Goal: Task Accomplishment & Management: Use online tool/utility

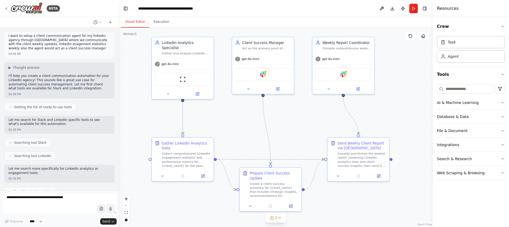
scroll to position [458, 0]
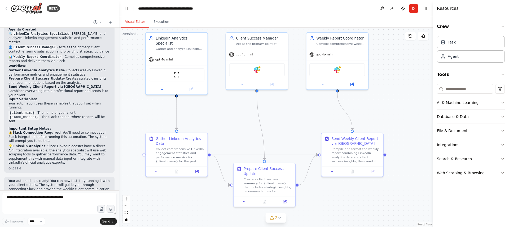
drag, startPoint x: 412, startPoint y: 119, endPoint x: 409, endPoint y: 119, distance: 3.7
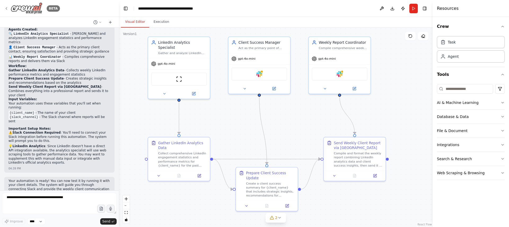
click at [7, 8] on icon at bounding box center [6, 8] width 4 height 4
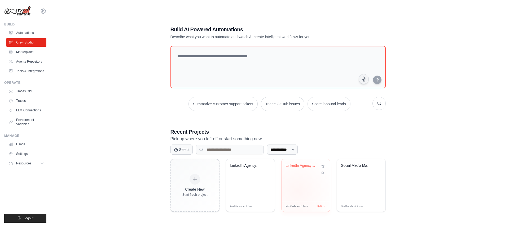
click at [297, 191] on div "LinkedIn Agency Client Manager" at bounding box center [306, 180] width 49 height 42
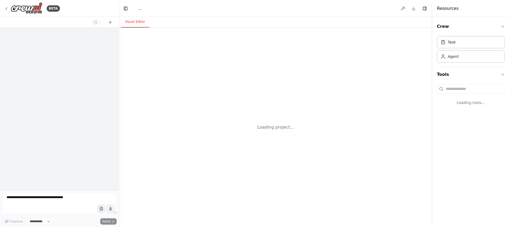
select select "****"
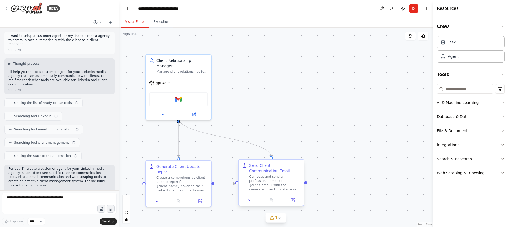
scroll to position [279, 0]
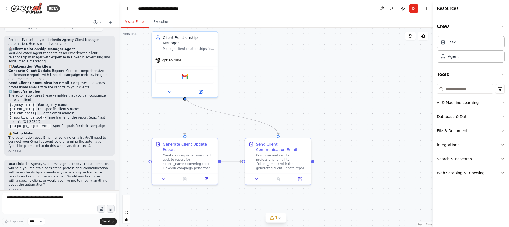
drag, startPoint x: 308, startPoint y: 127, endPoint x: 315, endPoint y: 106, distance: 22.9
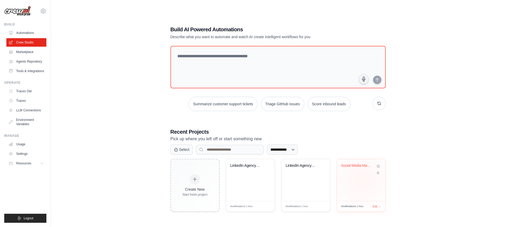
click at [362, 180] on div "Social Media Management & Analytics..." at bounding box center [361, 180] width 49 height 42
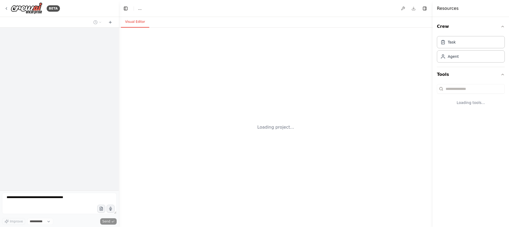
select select "****"
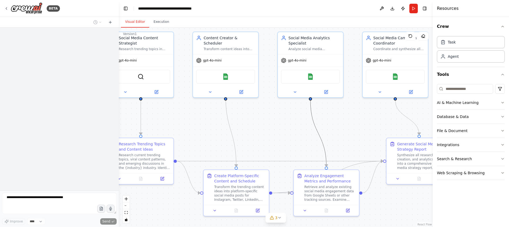
scroll to position [295, 0]
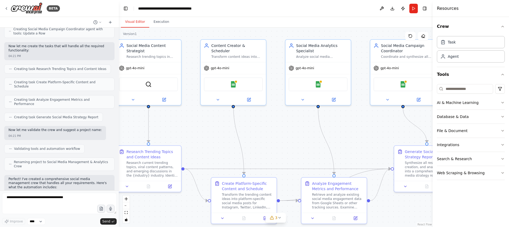
drag, startPoint x: 363, startPoint y: 174, endPoint x: 333, endPoint y: 160, distance: 33.3
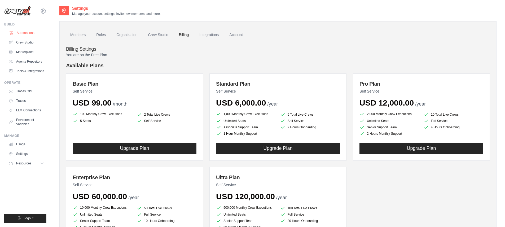
click at [38, 33] on link "Automations" at bounding box center [27, 33] width 40 height 8
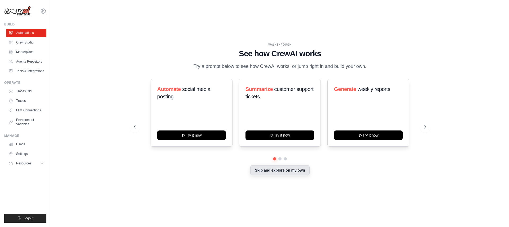
click at [286, 175] on button "Skip and explore on my own" at bounding box center [279, 170] width 59 height 10
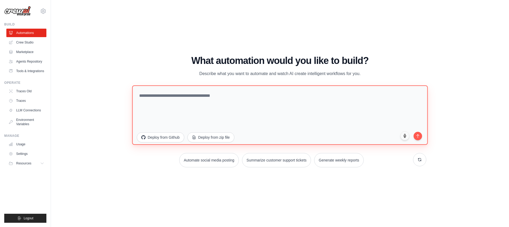
click at [201, 102] on textarea at bounding box center [280, 114] width 296 height 59
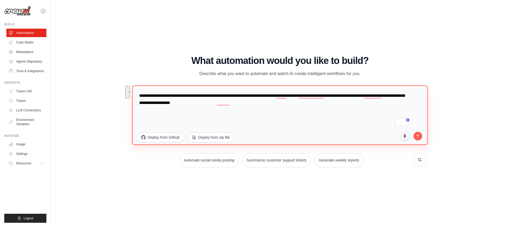
drag, startPoint x: 260, startPoint y: 103, endPoint x: 327, endPoint y: 94, distance: 67.7
click at [327, 94] on textarea "**********" at bounding box center [280, 114] width 296 height 59
type textarea "**********"
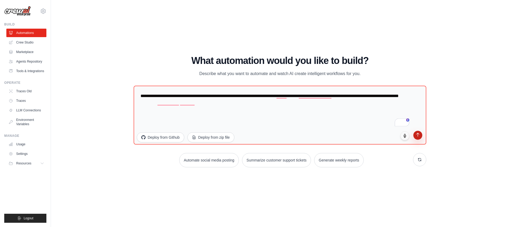
click at [418, 138] on button "submit" at bounding box center [417, 135] width 9 height 9
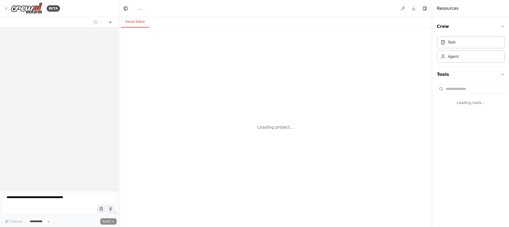
select select "****"
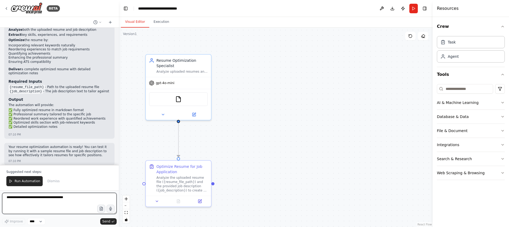
scroll to position [500, 0]
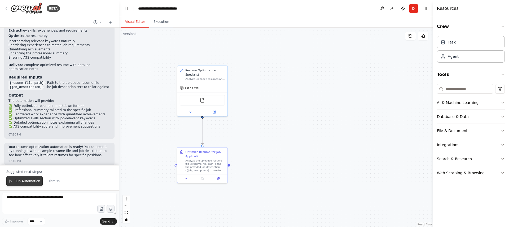
click at [9, 183] on icon at bounding box center [11, 181] width 4 height 4
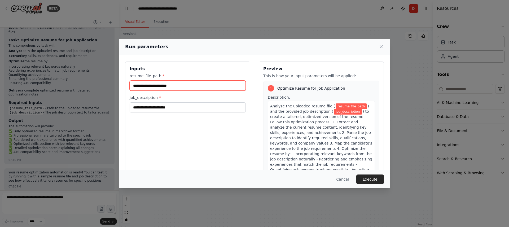
click at [165, 83] on input "resume_file_path *" at bounding box center [188, 86] width 116 height 10
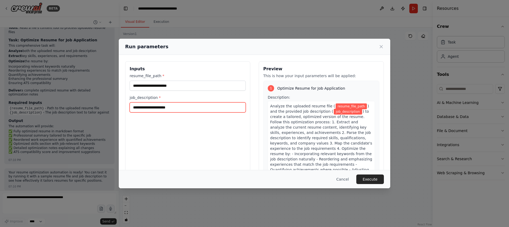
click at [160, 107] on input "job_description *" at bounding box center [188, 107] width 116 height 10
click at [383, 48] on icon at bounding box center [381, 46] width 5 height 5
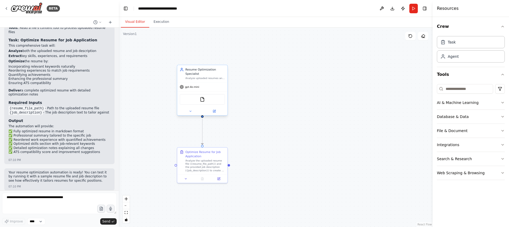
click at [197, 89] on div "gpt-4o-mini" at bounding box center [202, 86] width 50 height 9
click at [197, 100] on div "FileReadTool" at bounding box center [202, 99] width 45 height 11
click at [190, 110] on icon at bounding box center [190, 110] width 3 height 3
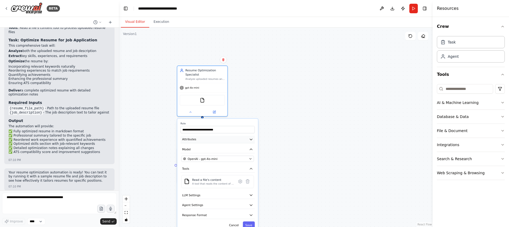
click at [196, 142] on button "Attributes" at bounding box center [218, 139] width 74 height 7
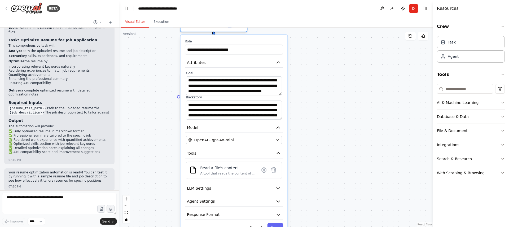
drag, startPoint x: 290, startPoint y: 138, endPoint x: 323, endPoint y: 63, distance: 82.4
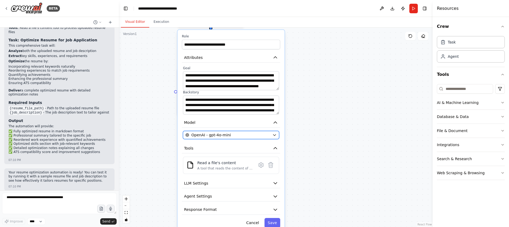
click at [239, 136] on div "OpenAI - gpt-4o-mini" at bounding box center [227, 134] width 85 height 5
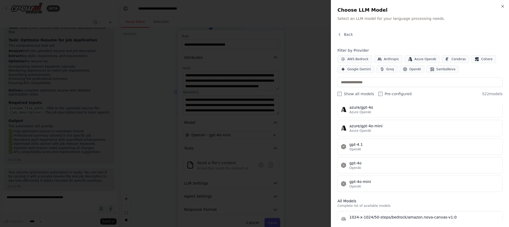
scroll to position [55, 0]
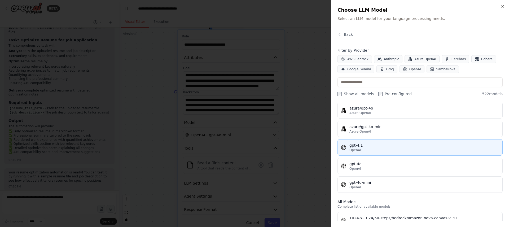
click at [376, 148] on div "OpenAI" at bounding box center [424, 150] width 150 height 4
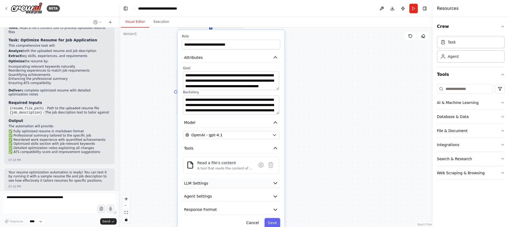
click at [270, 182] on button "LLM Settings" at bounding box center [231, 183] width 98 height 10
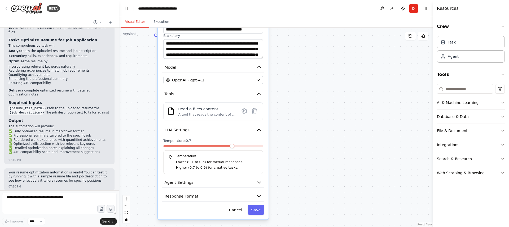
drag, startPoint x: 352, startPoint y: 183, endPoint x: 336, endPoint y: 137, distance: 48.0
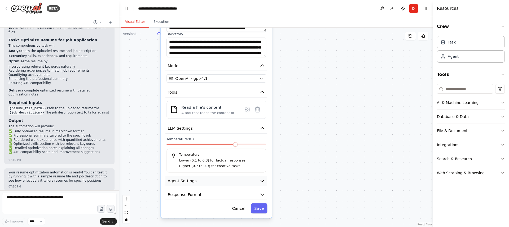
click at [234, 180] on button "Agent Settings" at bounding box center [216, 181] width 102 height 10
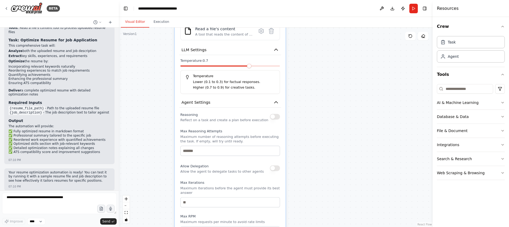
drag, startPoint x: 334, startPoint y: 195, endPoint x: 348, endPoint y: 117, distance: 79.4
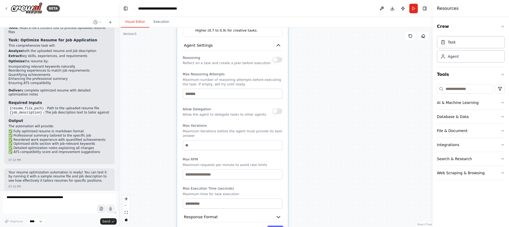
drag, startPoint x: 338, startPoint y: 184, endPoint x: 336, endPoint y: 134, distance: 50.4
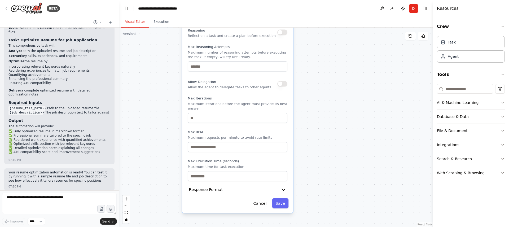
drag, startPoint x: 332, startPoint y: 185, endPoint x: 334, endPoint y: 153, distance: 32.7
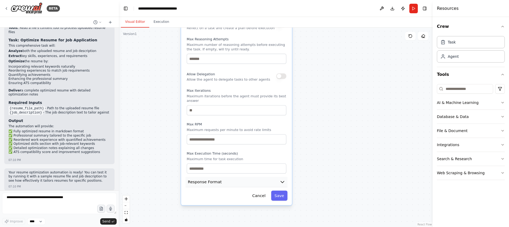
click at [283, 177] on button "Response Format" at bounding box center [237, 182] width 102 height 10
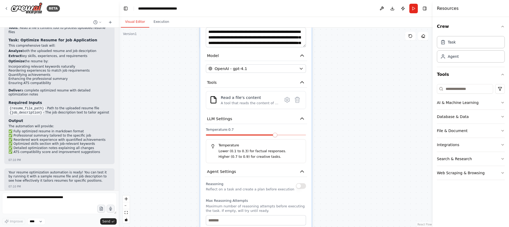
drag, startPoint x: 336, startPoint y: 70, endPoint x: 342, endPoint y: 220, distance: 150.2
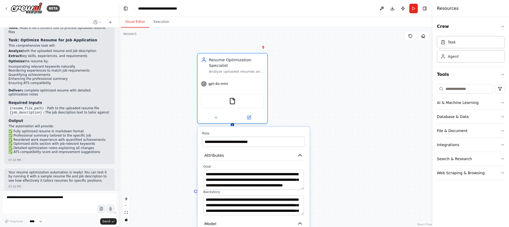
drag, startPoint x: 337, startPoint y: 85, endPoint x: 336, endPoint y: 204, distance: 118.8
click at [340, 200] on div ".deletable-edge-delete-btn { width: 20px; height: 20px; border: 0px solid #ffff…" at bounding box center [276, 127] width 314 height 199
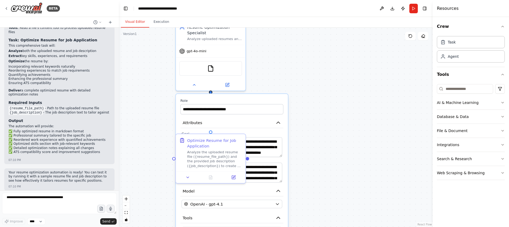
drag, startPoint x: 340, startPoint y: 200, endPoint x: 318, endPoint y: 168, distance: 39.0
click at [367, 144] on div ".deletable-edge-delete-btn { width: 20px; height: 20px; border: 0px solid #ffff…" at bounding box center [276, 127] width 314 height 199
click at [161, 168] on div ".deletable-edge-delete-btn { width: 20px; height: 20px; border: 0px solid #ffff…" at bounding box center [276, 127] width 314 height 199
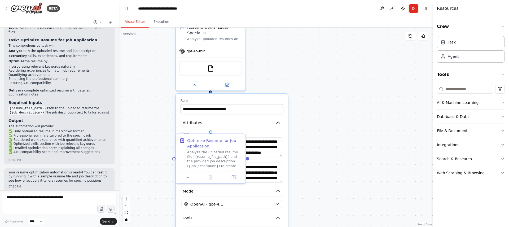
click at [161, 168] on div ".deletable-edge-delete-btn { width: 20px; height: 20px; border: 0px solid #ffff…" at bounding box center [276, 127] width 314 height 199
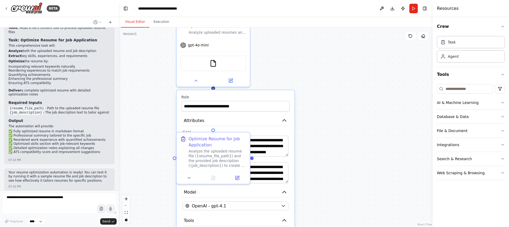
click at [161, 168] on div ".deletable-edge-delete-btn { width: 20px; height: 20px; border: 0px solid #ffff…" at bounding box center [276, 127] width 314 height 199
click at [185, 177] on button at bounding box center [189, 176] width 20 height 7
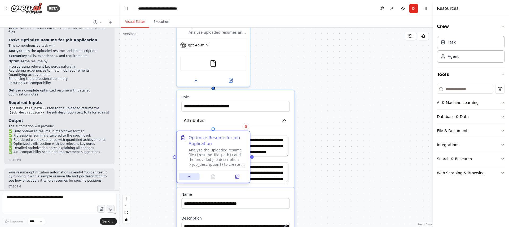
click at [185, 177] on button at bounding box center [189, 176] width 20 height 7
click at [239, 177] on icon at bounding box center [237, 176] width 5 height 5
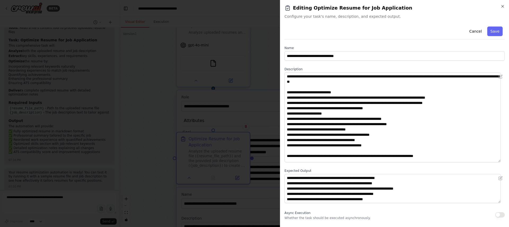
drag, startPoint x: 499, startPoint y: 100, endPoint x: 493, endPoint y: 161, distance: 61.0
click at [493, 161] on textarea "**********" at bounding box center [392, 117] width 216 height 90
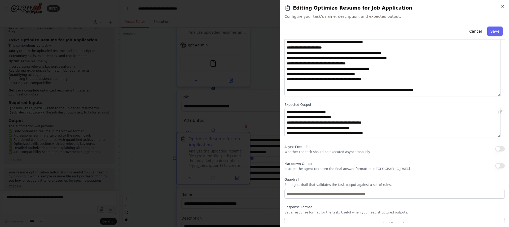
scroll to position [73, 0]
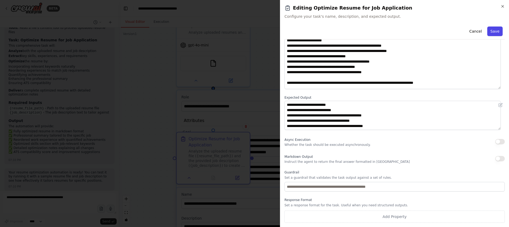
click at [497, 31] on button "Save" at bounding box center [494, 32] width 15 height 10
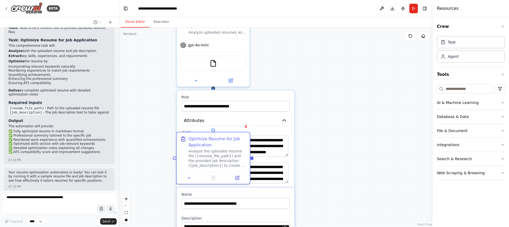
click at [435, 60] on div "Crew Task Agent Tools AI & Machine Learning Database & Data File & Document Int…" at bounding box center [471, 122] width 76 height 210
click at [191, 78] on button at bounding box center [196, 79] width 34 height 7
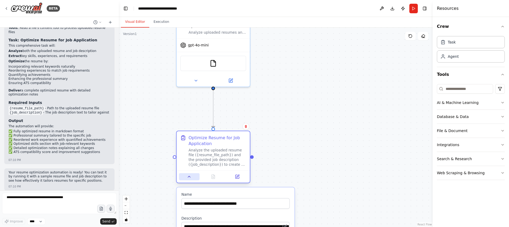
click at [188, 177] on icon at bounding box center [189, 176] width 5 height 5
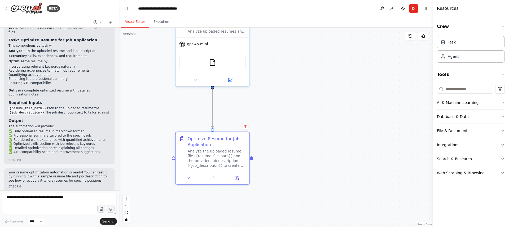
click at [313, 111] on div ".deletable-edge-delete-btn { width: 20px; height: 20px; border: 0px solid #ffff…" at bounding box center [276, 127] width 314 height 199
click at [412, 8] on button "Run" at bounding box center [413, 9] width 8 height 10
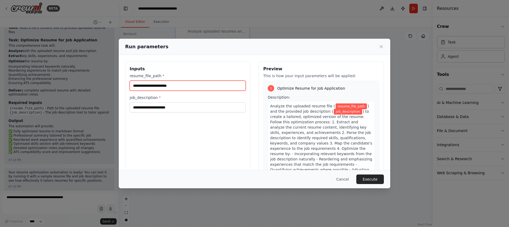
click at [159, 88] on input "resume_file_path *" at bounding box center [188, 86] width 116 height 10
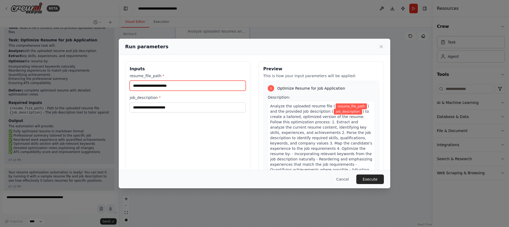
click at [159, 88] on input "resume_file_path *" at bounding box center [188, 86] width 116 height 10
click at [380, 48] on icon at bounding box center [381, 46] width 3 height 3
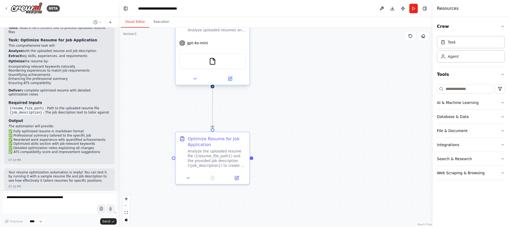
click at [202, 60] on div "FileReadTool" at bounding box center [212, 62] width 67 height 16
click at [203, 60] on div "FileReadTool" at bounding box center [212, 62] width 67 height 16
drag, startPoint x: 203, startPoint y: 60, endPoint x: 204, endPoint y: 63, distance: 3.1
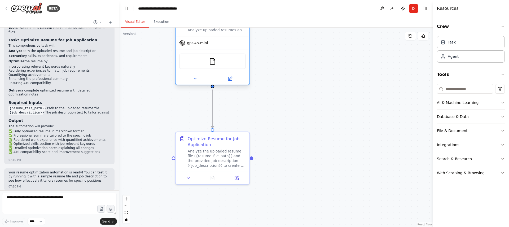
click at [204, 63] on div "FileReadTool" at bounding box center [212, 62] width 67 height 16
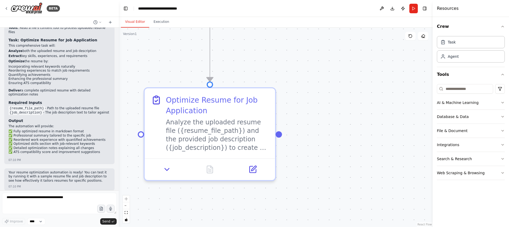
click at [359, 118] on div ".deletable-edge-delete-btn { width: 20px; height: 20px; border: 0px solid #ffff…" at bounding box center [276, 127] width 314 height 199
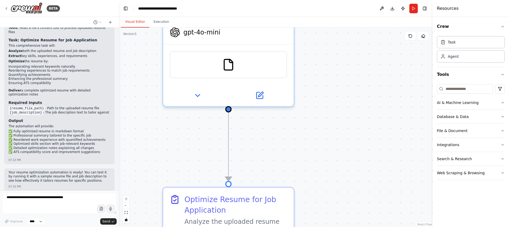
drag, startPoint x: 359, startPoint y: 118, endPoint x: 379, endPoint y: 222, distance: 106.2
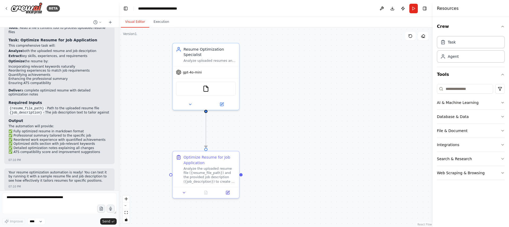
drag, startPoint x: 368, startPoint y: 158, endPoint x: 277, endPoint y: 134, distance: 94.5
click at [224, 105] on icon at bounding box center [221, 103] width 4 height 4
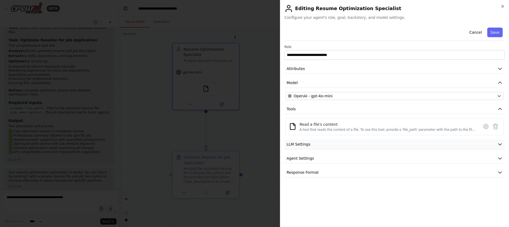
click at [294, 145] on span "LLM Settings" at bounding box center [299, 144] width 24 height 5
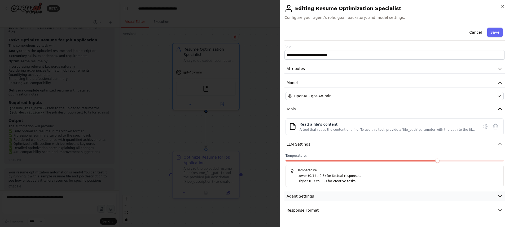
click at [338, 197] on button "Agent Settings" at bounding box center [394, 196] width 220 height 10
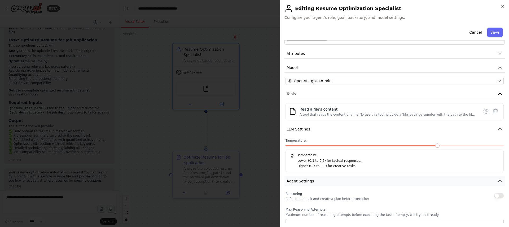
scroll to position [0, 0]
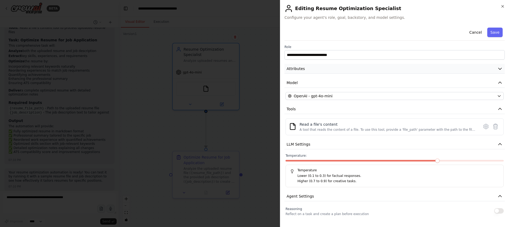
click at [482, 66] on button "Attributes" at bounding box center [394, 69] width 220 height 10
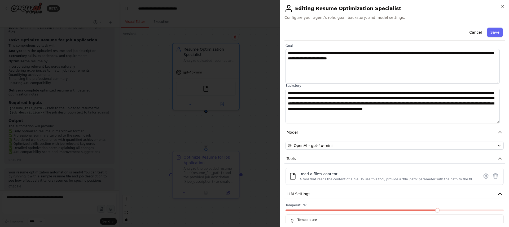
scroll to position [36, 0]
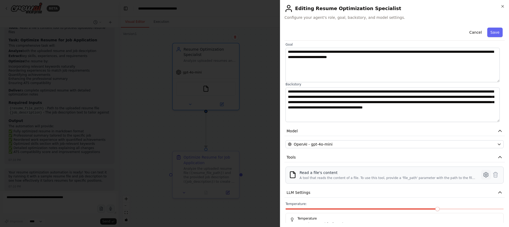
click at [483, 175] on icon at bounding box center [486, 175] width 6 height 6
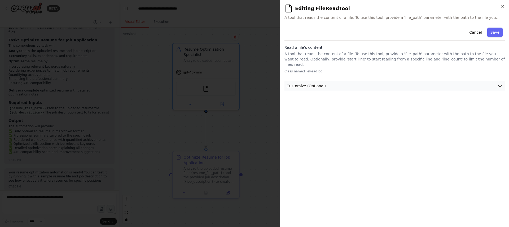
click at [493, 81] on button "Customize (Optional)" at bounding box center [394, 86] width 220 height 10
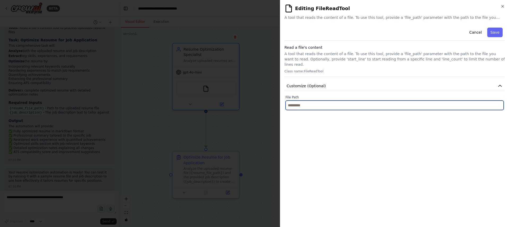
click at [490, 100] on input "text" at bounding box center [395, 105] width 218 height 10
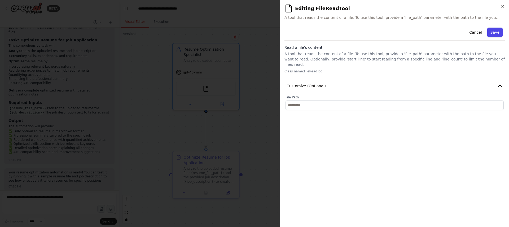
click at [495, 30] on button "Save" at bounding box center [494, 33] width 15 height 10
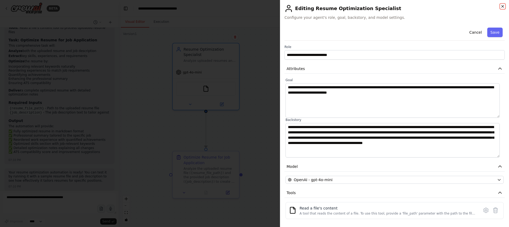
click at [504, 5] on icon "button" at bounding box center [502, 6] width 4 height 4
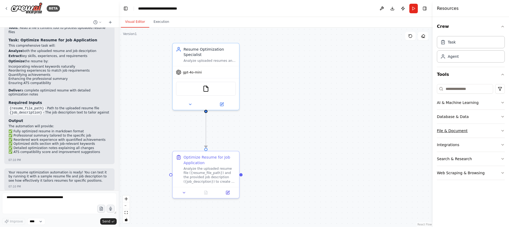
click at [459, 132] on div "File & Document" at bounding box center [452, 130] width 31 height 5
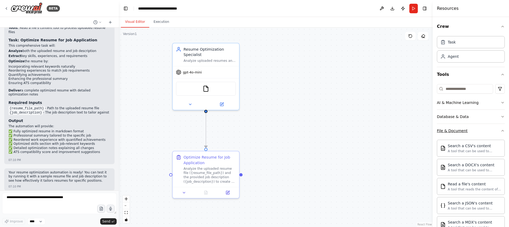
click at [459, 132] on div "File & Document" at bounding box center [452, 130] width 31 height 5
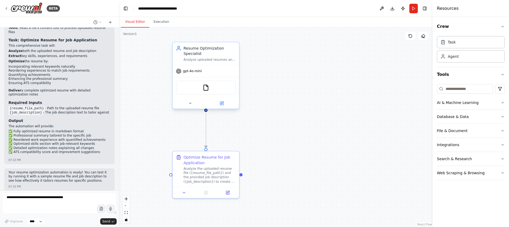
click at [221, 107] on div at bounding box center [206, 103] width 66 height 11
click at [222, 104] on icon at bounding box center [221, 103] width 3 height 3
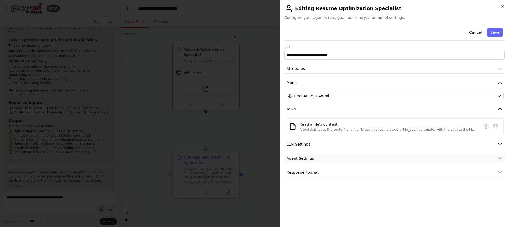
click at [314, 157] on button "Agent Settings" at bounding box center [394, 158] width 220 height 10
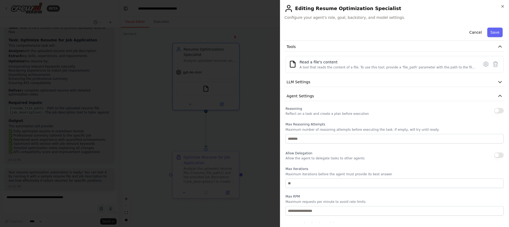
scroll to position [44, 0]
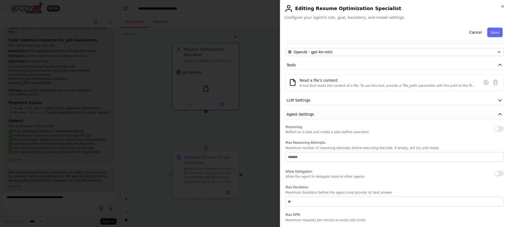
click at [298, 110] on button "Agent Settings" at bounding box center [394, 114] width 220 height 10
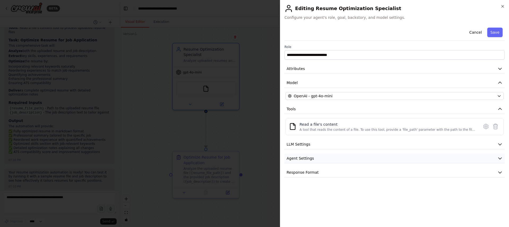
scroll to position [0, 0]
click at [308, 173] on span "Response Format" at bounding box center [303, 172] width 32 height 5
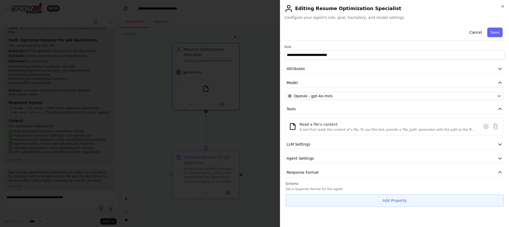
click at [330, 197] on button "Add Property" at bounding box center [395, 200] width 218 height 12
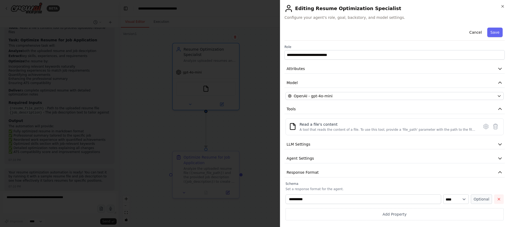
click at [497, 198] on button "button" at bounding box center [499, 199] width 10 height 10
click at [502, 7] on icon "button" at bounding box center [503, 6] width 2 height 2
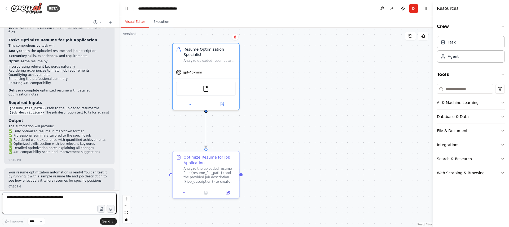
click at [36, 201] on textarea "To enrich screen reader interactions, please activate Accessibility in Grammarl…" at bounding box center [59, 203] width 115 height 21
paste textarea "**********"
type textarea "**********"
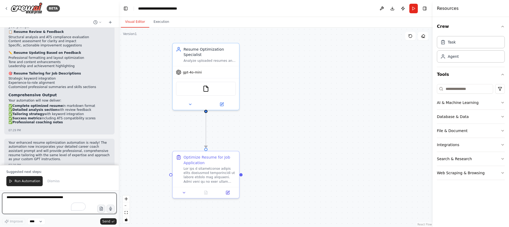
scroll to position [1166, 0]
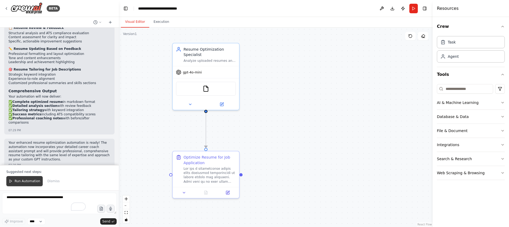
click at [20, 181] on span "Run Automation" at bounding box center [28, 181] width 26 height 4
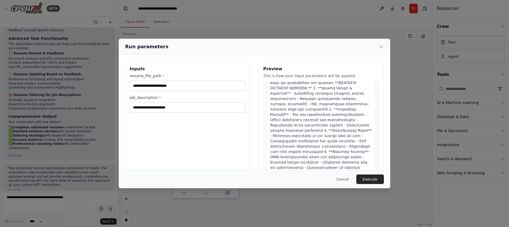
scroll to position [0, 0]
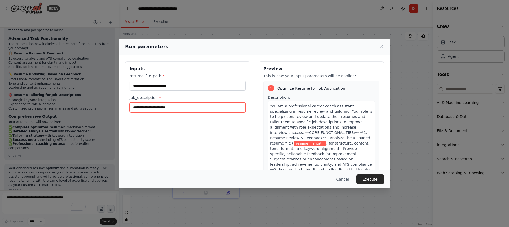
click at [213, 108] on input "job_description *" at bounding box center [188, 107] width 116 height 10
click at [34, 194] on div "Run parameters Inputs resume_file_path * job_description * Preview This is how …" at bounding box center [254, 113] width 509 height 227
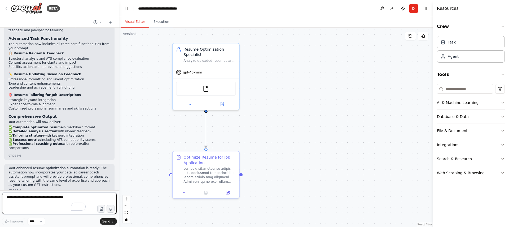
click at [35, 197] on textarea "To enrich screen reader interactions, please activate Accessibility in Grammarl…" at bounding box center [59, 203] width 115 height 21
type textarea "**********"
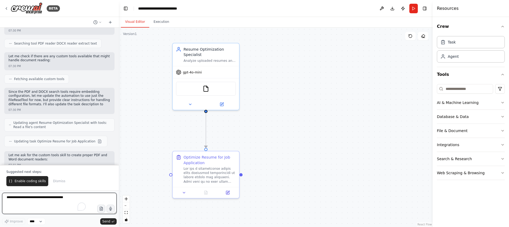
scroll to position [1420, 0]
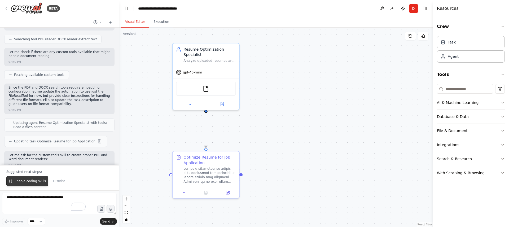
click at [39, 182] on span "Enable coding skills" at bounding box center [30, 181] width 31 height 4
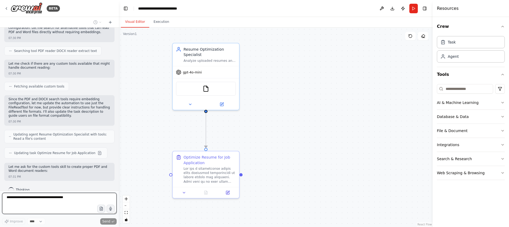
scroll to position [1413, 0]
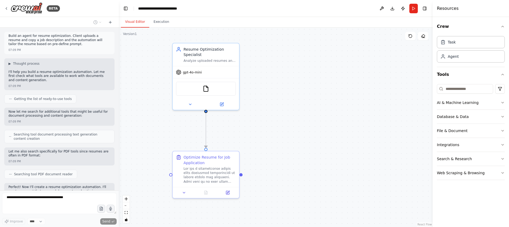
scroll to position [1995, 0]
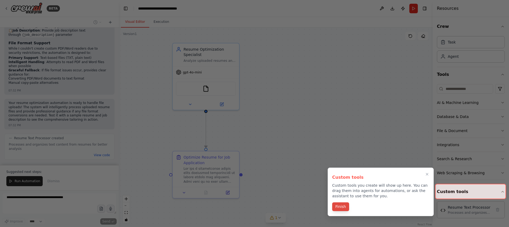
click at [339, 206] on button "Finish" at bounding box center [340, 206] width 17 height 9
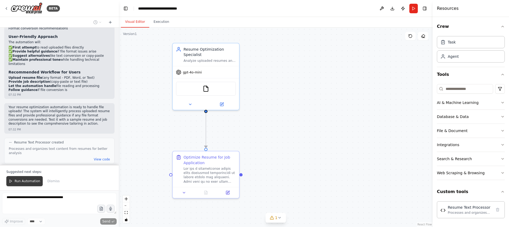
click at [12, 180] on icon at bounding box center [11, 181] width 4 height 4
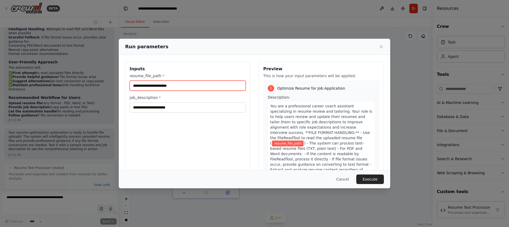
click at [151, 85] on input "resume_file_path *" at bounding box center [188, 86] width 116 height 10
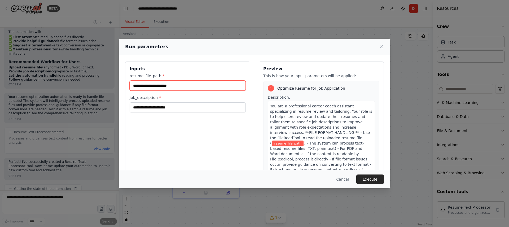
scroll to position [2580, 0]
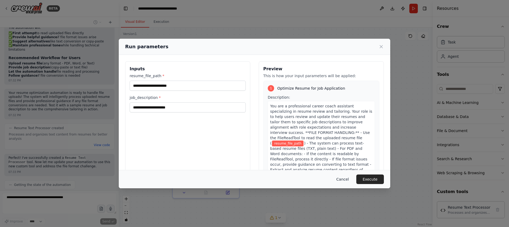
click at [346, 180] on button "Cancel" at bounding box center [342, 179] width 21 height 10
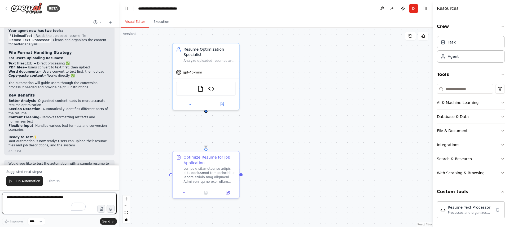
scroll to position [2896, 0]
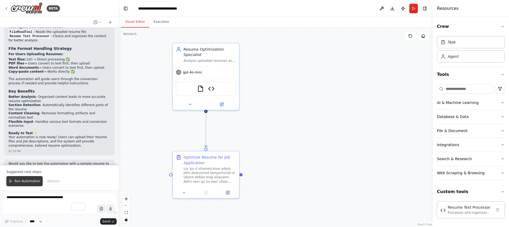
click at [36, 180] on span "Run Automation" at bounding box center [28, 181] width 26 height 4
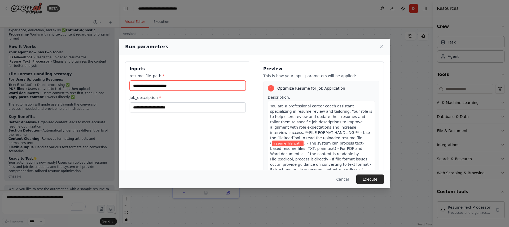
click at [160, 83] on input "resume_file_path *" at bounding box center [188, 86] width 116 height 10
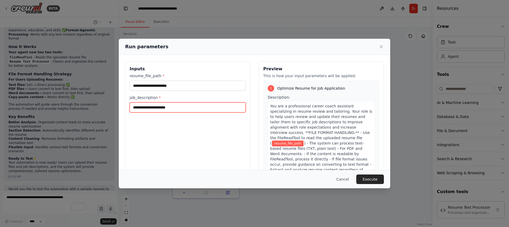
click at [177, 107] on input "job_description *" at bounding box center [188, 107] width 116 height 10
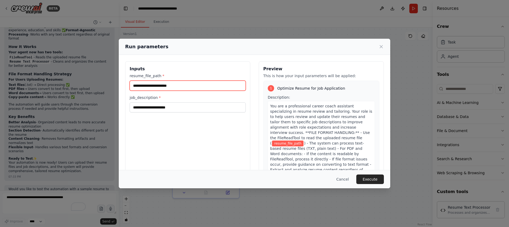
click at [159, 85] on input "resume_file_path *" at bounding box center [188, 86] width 116 height 10
click at [341, 180] on button "Cancel" at bounding box center [342, 179] width 21 height 10
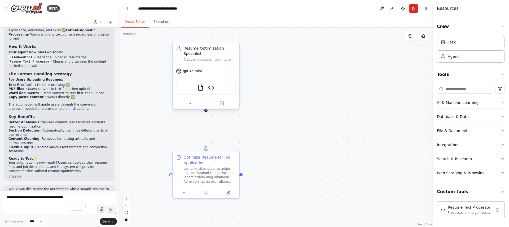
click at [219, 91] on div "FileReadTool Resume Text Processor" at bounding box center [206, 88] width 60 height 14
